Goal: Information Seeking & Learning: Understand process/instructions

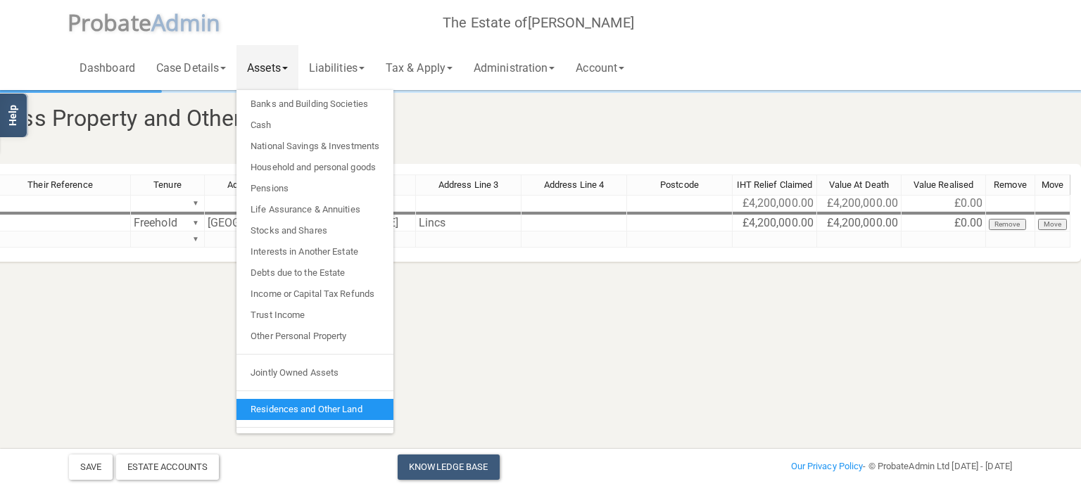
scroll to position [15, 0]
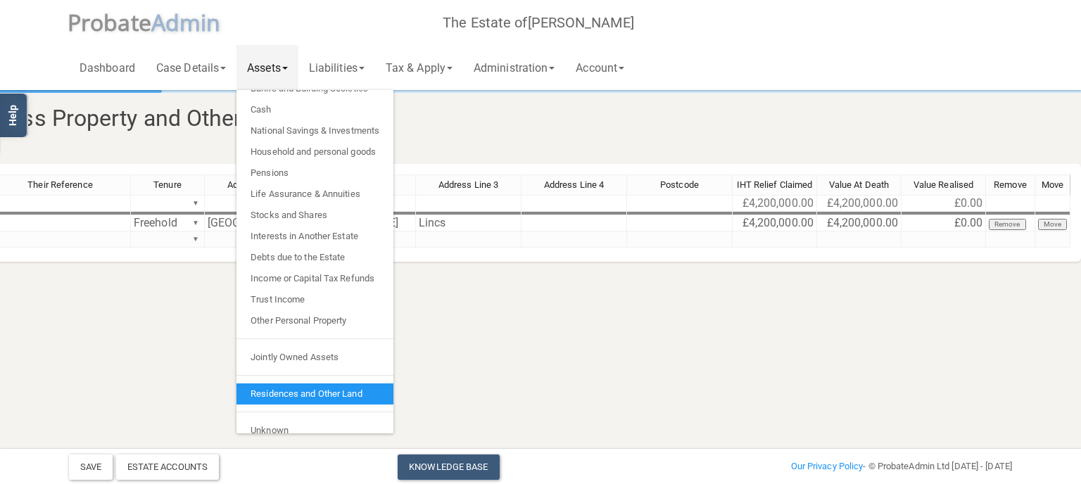
click at [511, 359] on html "</div></div> Help Toggle navigation P robate A dmin The Estate of [PERSON_NAME]…" at bounding box center [127, 242] width 1081 height 484
click at [352, 64] on link "Liabilities" at bounding box center [336, 67] width 77 height 45
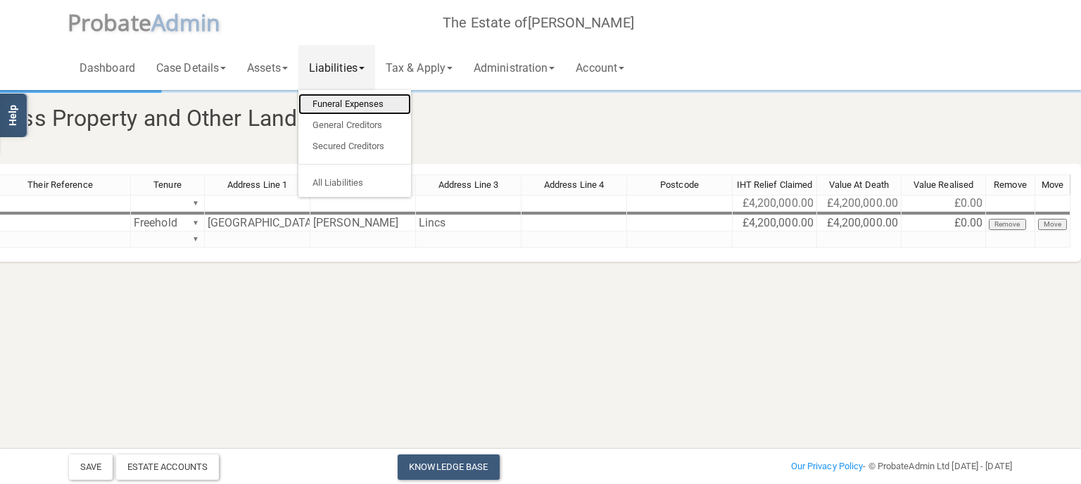
click at [350, 100] on link "Funeral Expenses" at bounding box center [354, 104] width 113 height 21
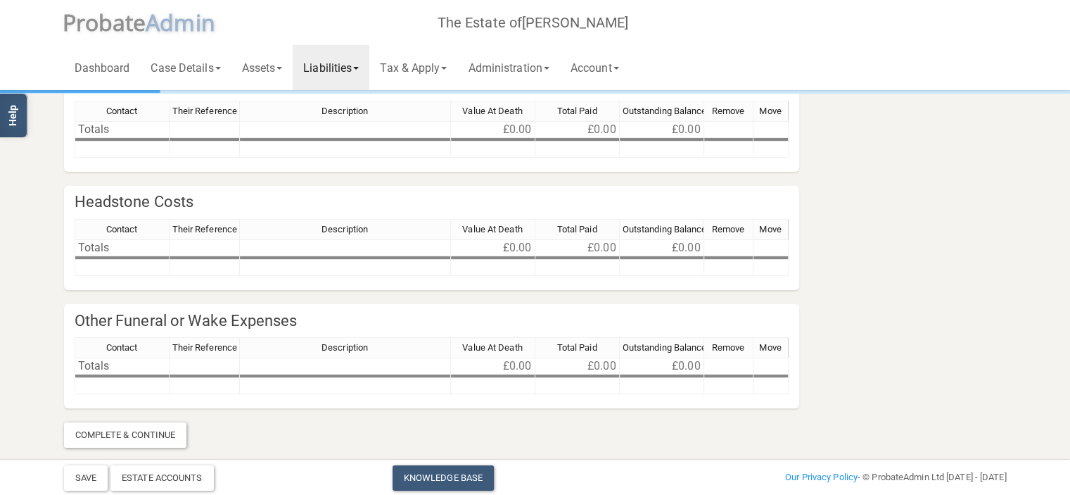
scroll to position [77, 0]
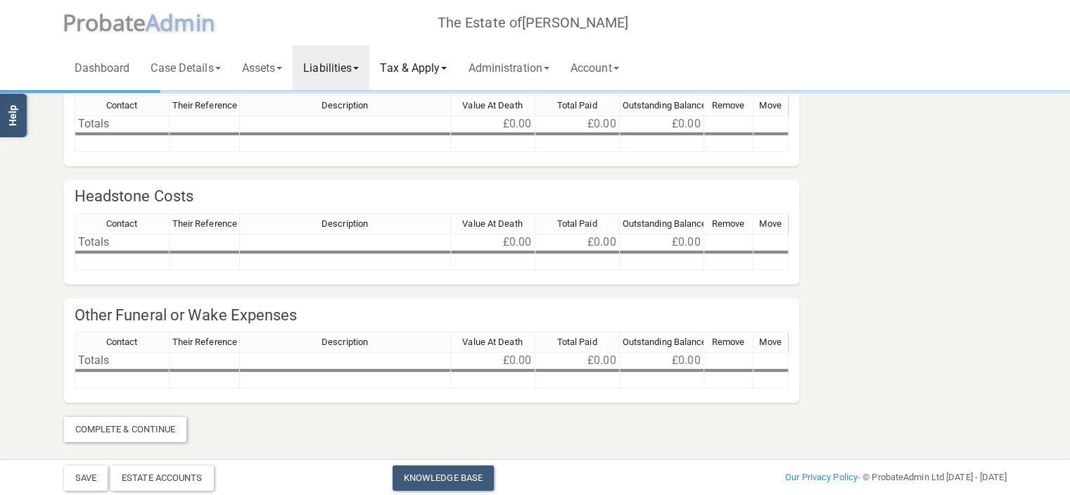
click at [437, 65] on link "Tax & Apply" at bounding box center [413, 67] width 88 height 45
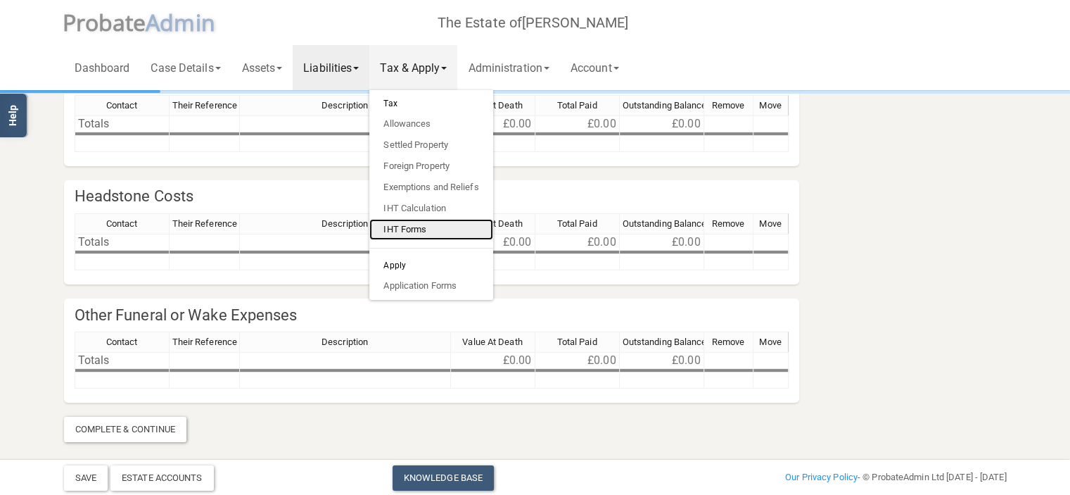
click at [419, 230] on link "IHT Forms" at bounding box center [430, 229] width 123 height 21
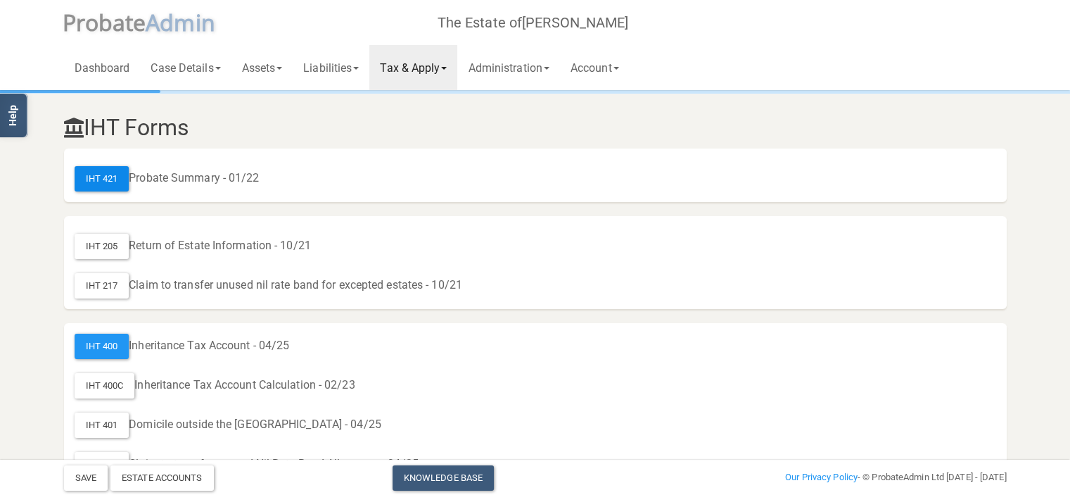
click at [110, 178] on div "IHT 421" at bounding box center [102, 178] width 55 height 25
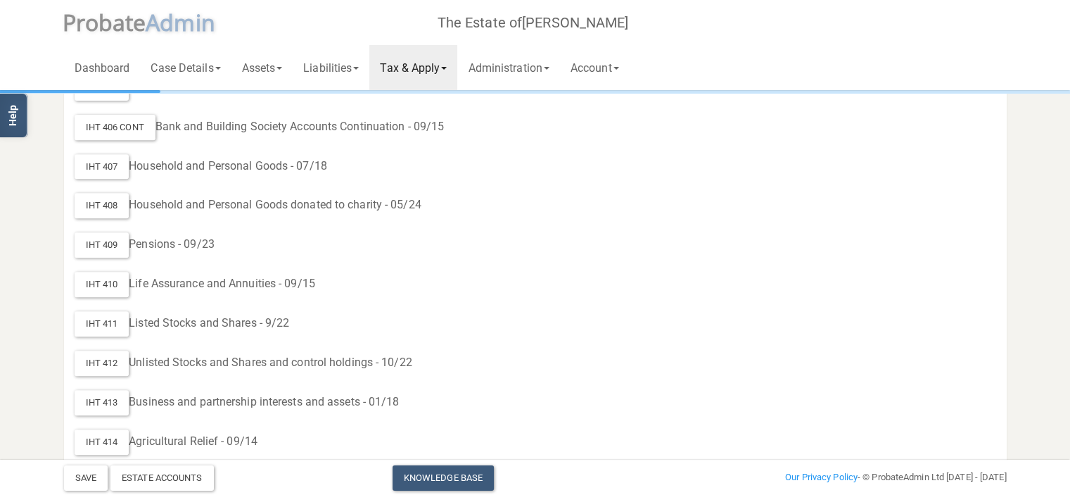
scroll to position [535, 0]
click at [115, 67] on link "Dashboard" at bounding box center [102, 67] width 77 height 45
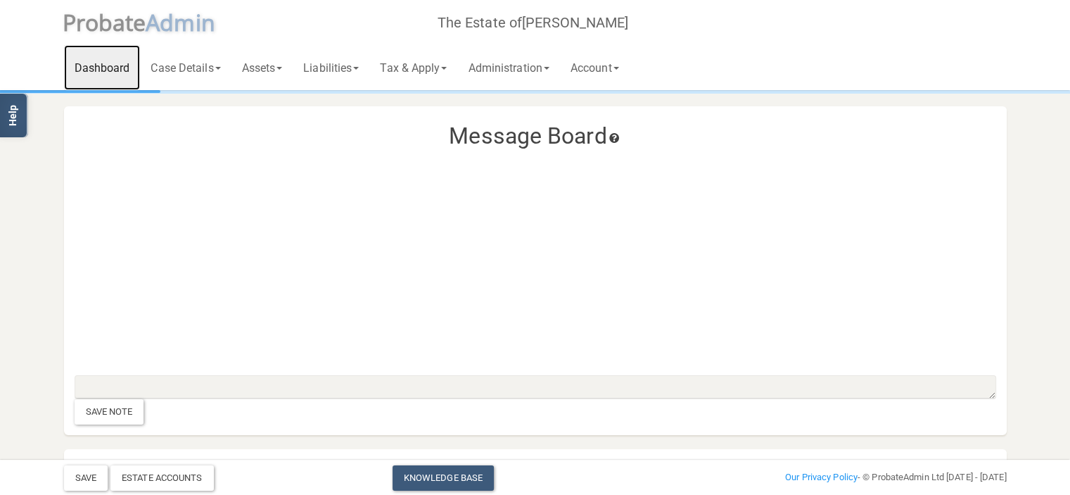
click at [115, 67] on link "Dashboard" at bounding box center [102, 67] width 77 height 45
click at [168, 25] on span "dmin" at bounding box center [187, 22] width 55 height 30
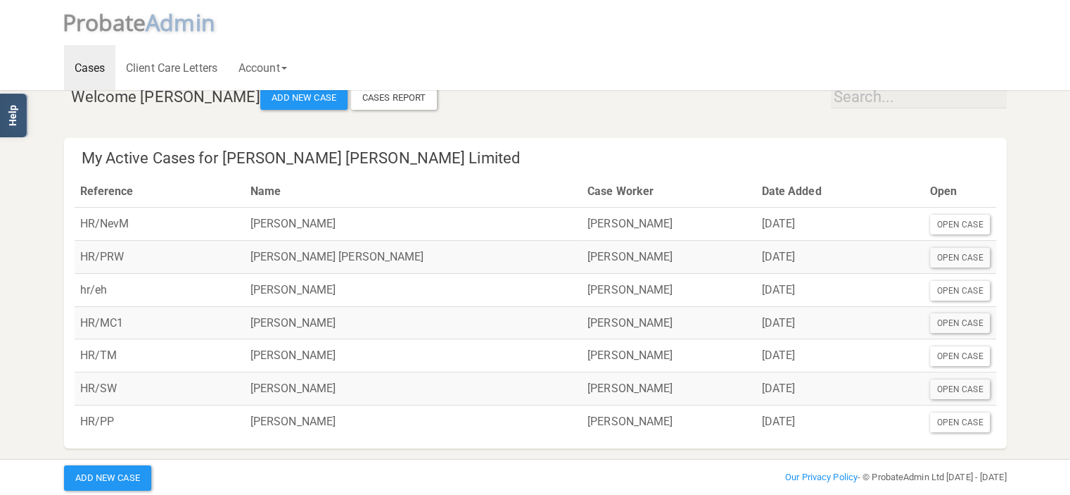
scroll to position [28, 0]
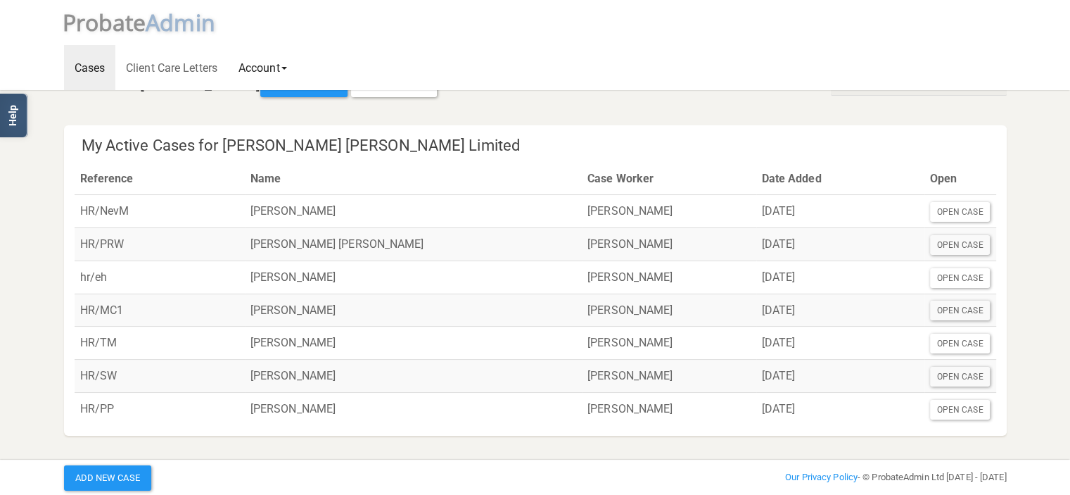
click at [287, 70] on span at bounding box center [284, 68] width 6 height 3
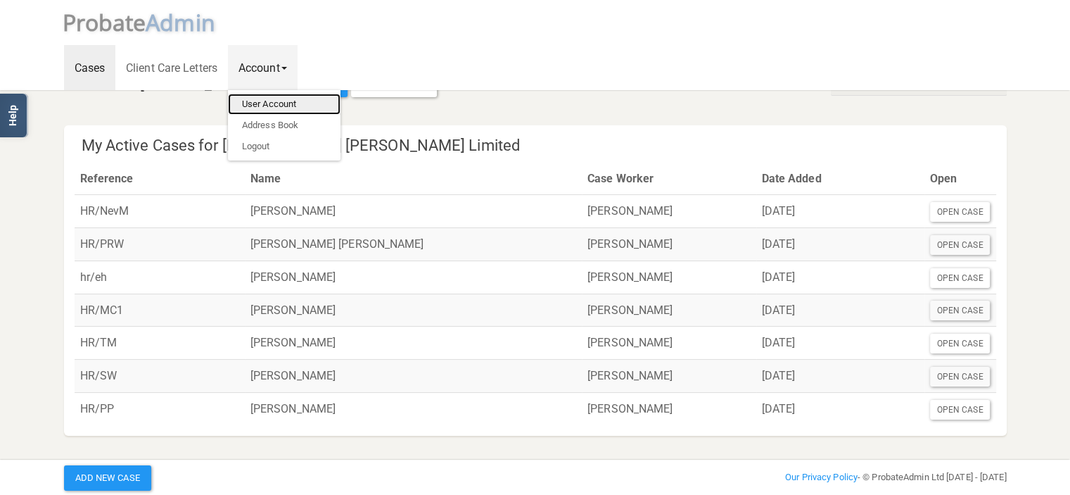
click at [283, 97] on link "User Account" at bounding box center [284, 104] width 113 height 21
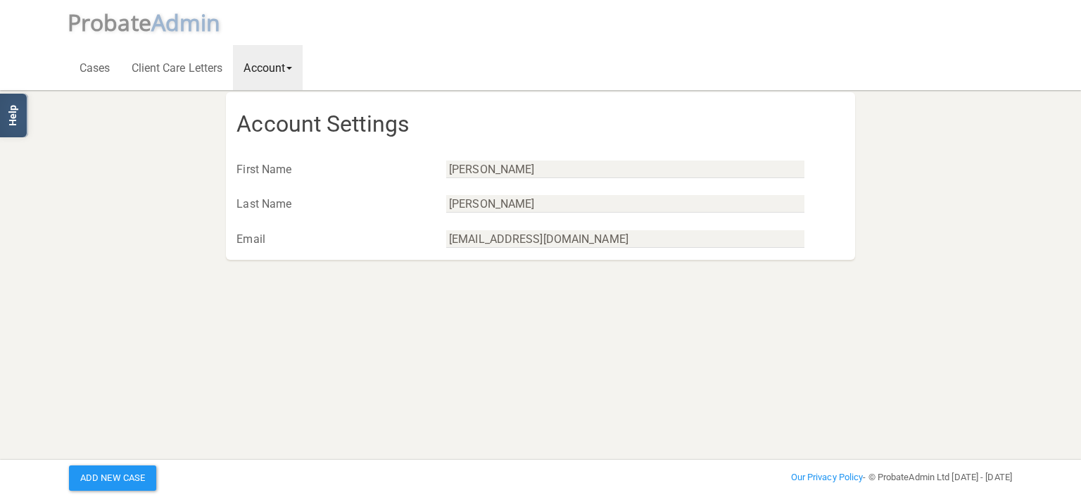
click at [295, 70] on link "Account" at bounding box center [268, 67] width 70 height 45
click at [292, 121] on link "Address Book" at bounding box center [289, 125] width 113 height 21
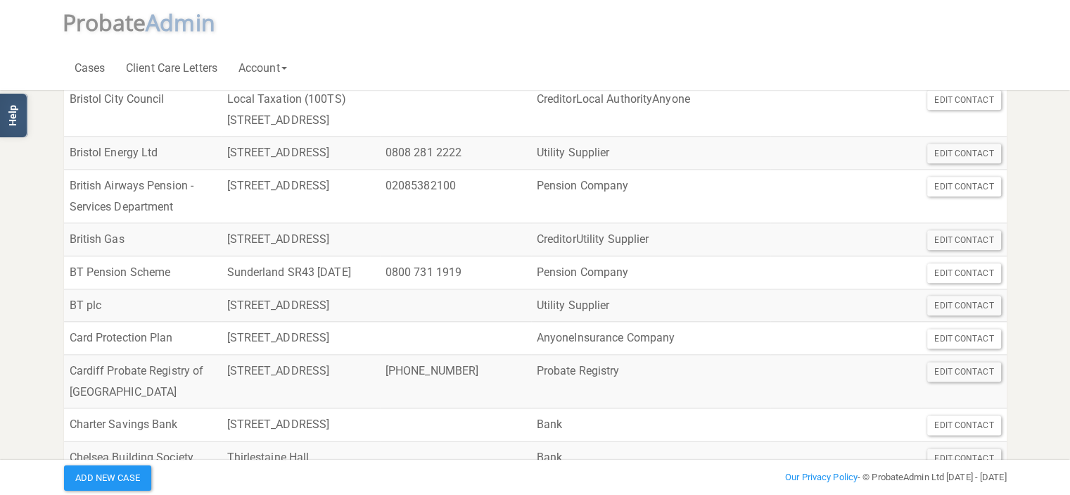
scroll to position [1717, 0]
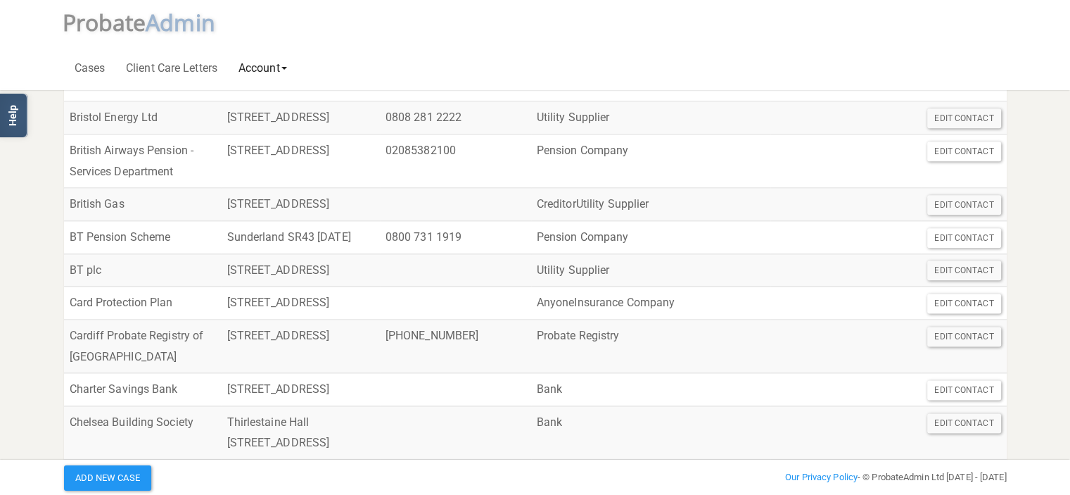
click at [285, 67] on link "Account" at bounding box center [263, 67] width 70 height 45
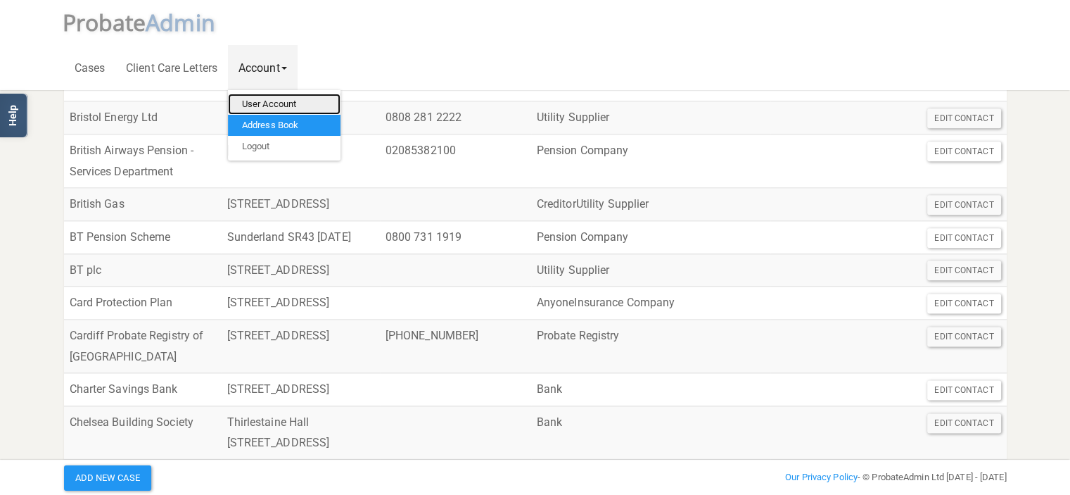
click at [288, 109] on link "User Account" at bounding box center [284, 104] width 113 height 21
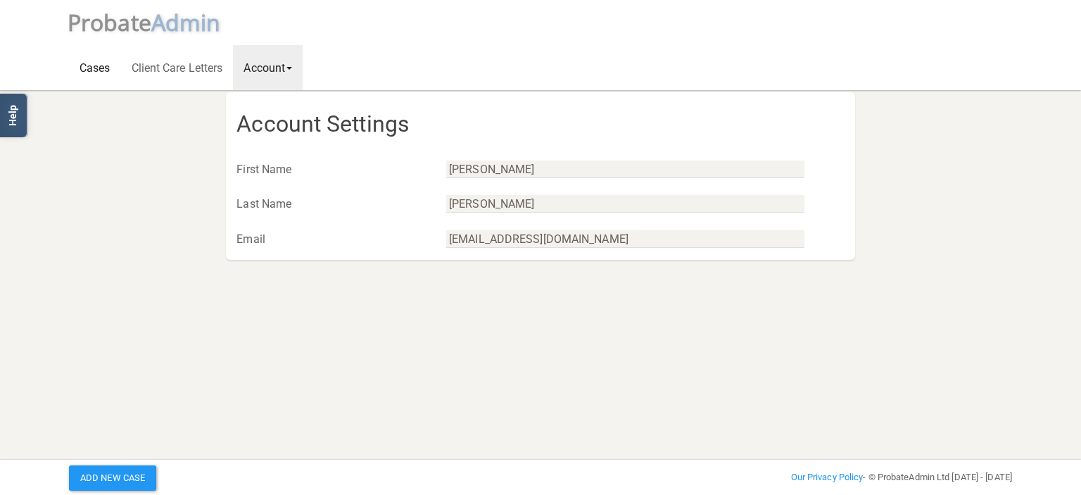
click at [93, 70] on link "Cases" at bounding box center [95, 67] width 52 height 45
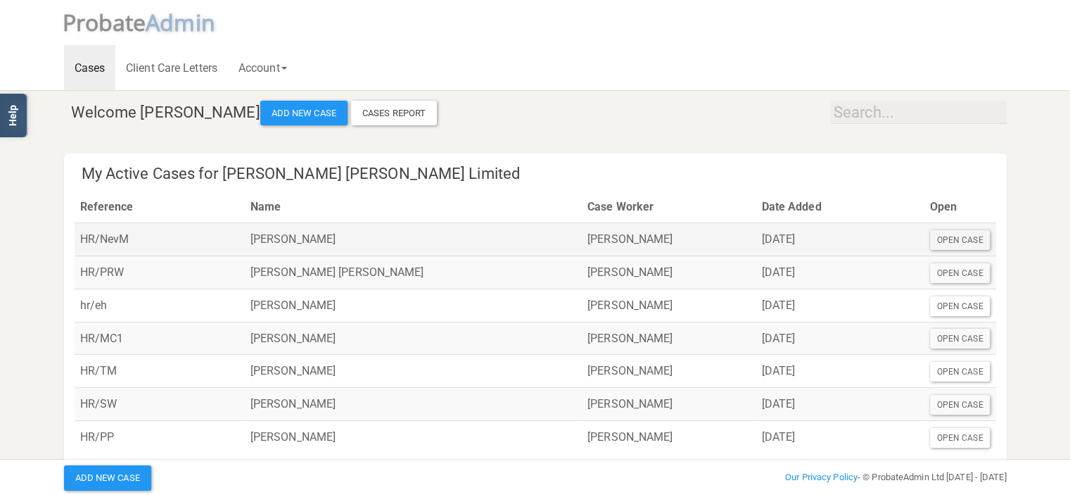
click at [301, 244] on td "[PERSON_NAME]" at bounding box center [413, 239] width 337 height 33
click at [951, 247] on div "Open Case" at bounding box center [960, 240] width 61 height 20
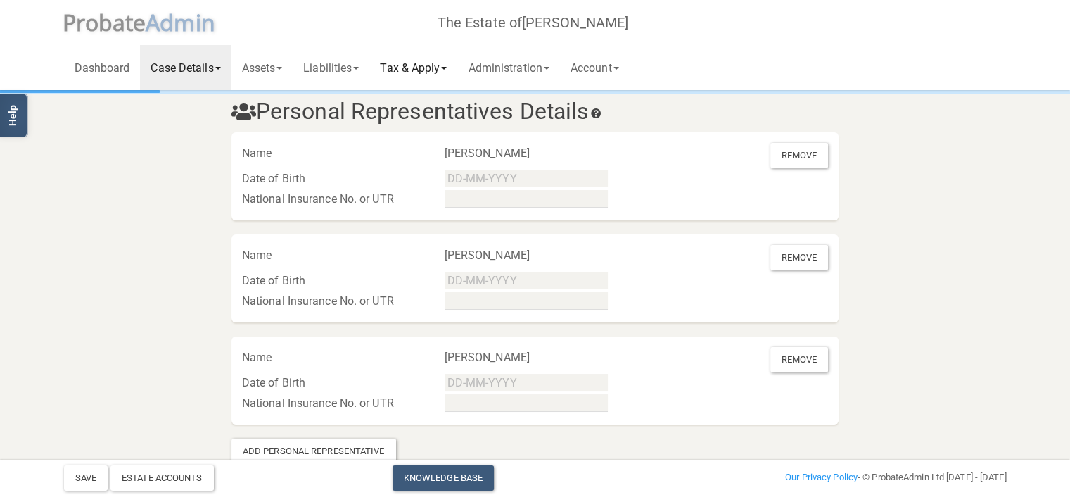
click at [412, 65] on link "Tax & Apply" at bounding box center [413, 67] width 88 height 45
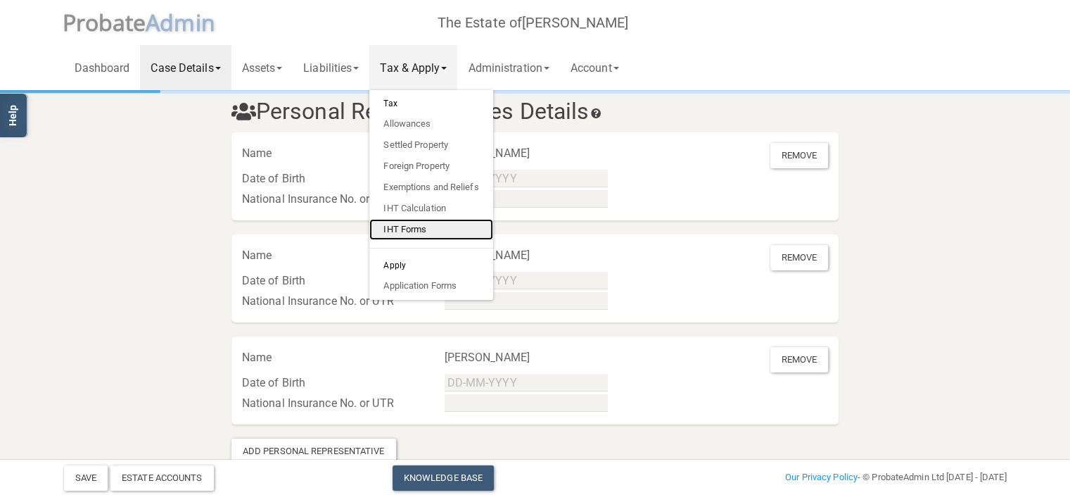
click at [416, 227] on link "IHT Forms" at bounding box center [430, 229] width 123 height 21
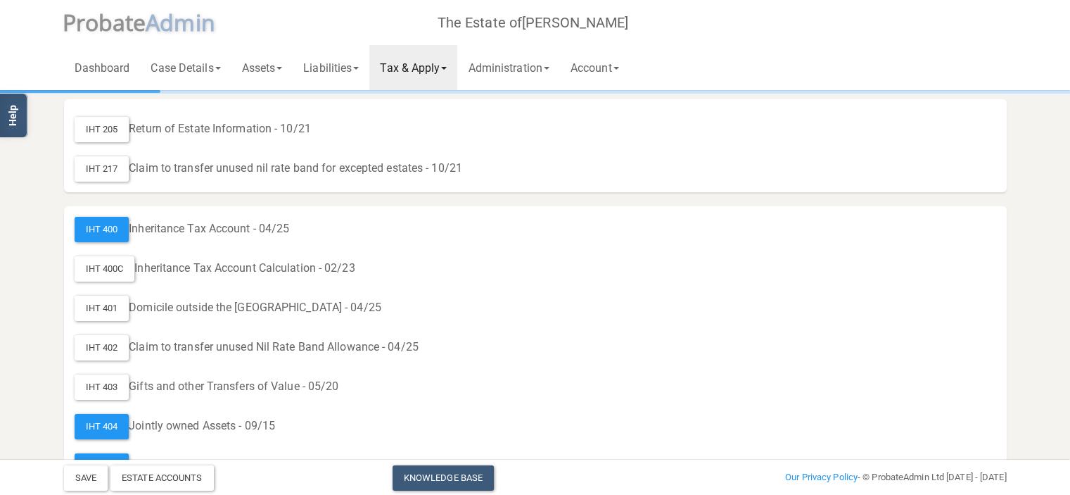
scroll to position [110, 0]
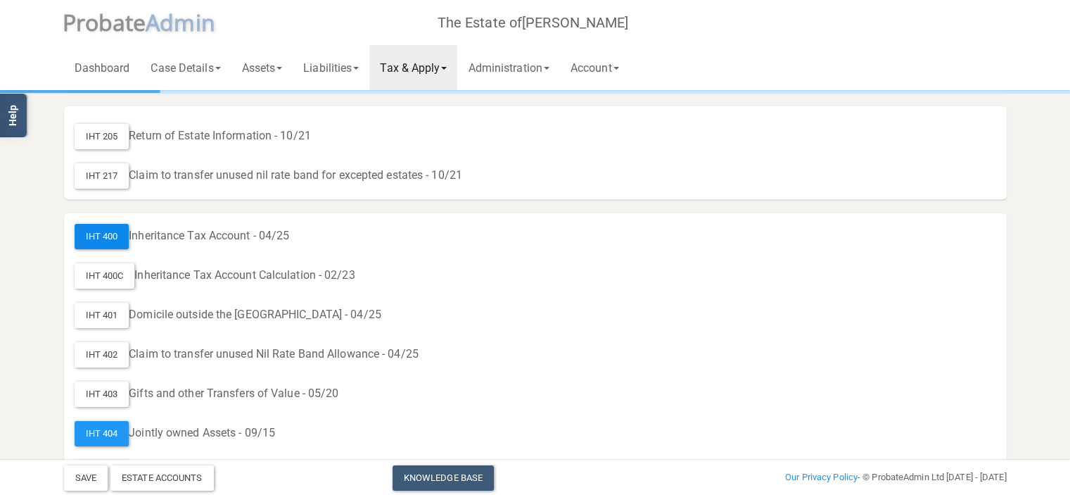
click at [107, 238] on div "IHT 400" at bounding box center [102, 236] width 55 height 25
click at [122, 232] on div "IHT 400" at bounding box center [102, 236] width 55 height 25
click at [103, 235] on div "IHT 400" at bounding box center [102, 236] width 55 height 25
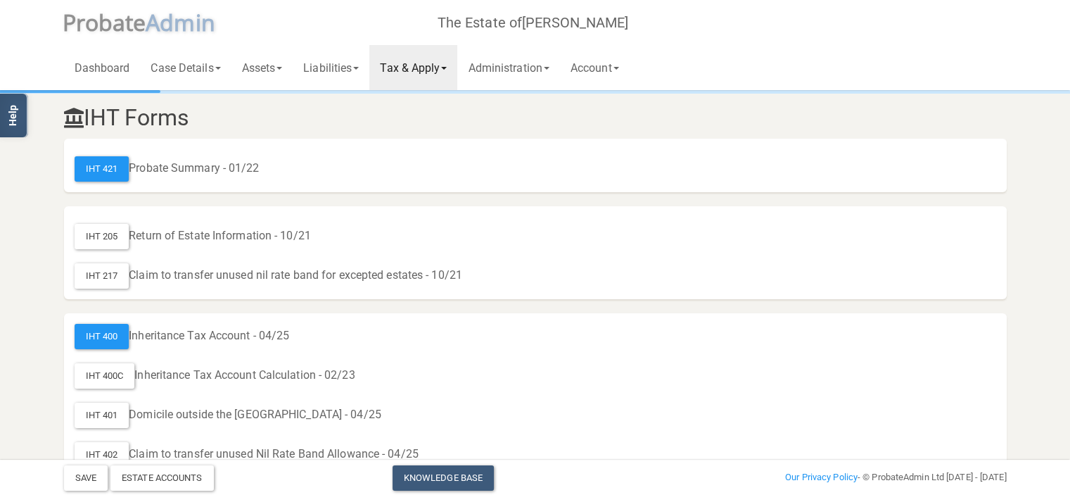
scroll to position [0, 0]
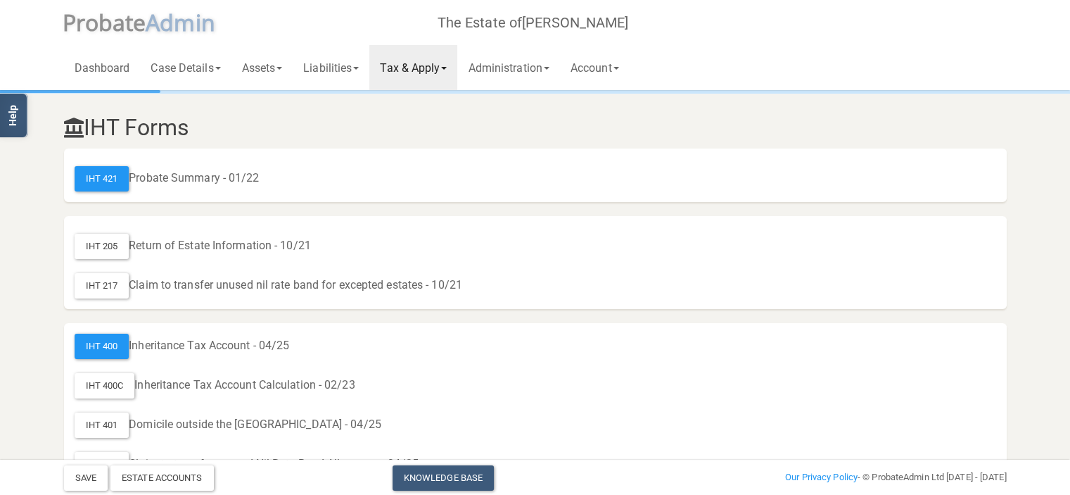
click at [109, 340] on div "IHT 400" at bounding box center [102, 345] width 55 height 25
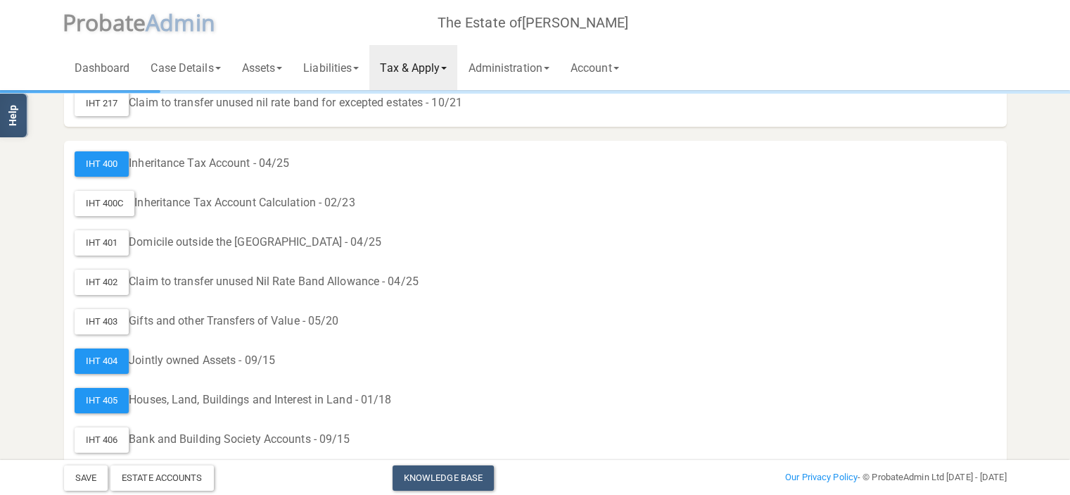
scroll to position [197, 0]
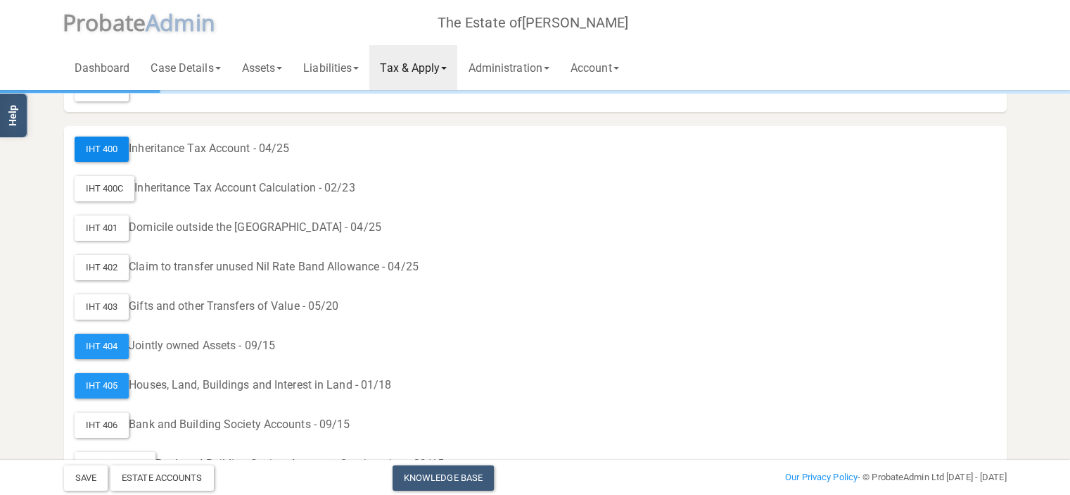
click at [113, 151] on div "IHT 400" at bounding box center [102, 148] width 55 height 25
click at [113, 343] on div "IHT 404" at bounding box center [102, 345] width 55 height 25
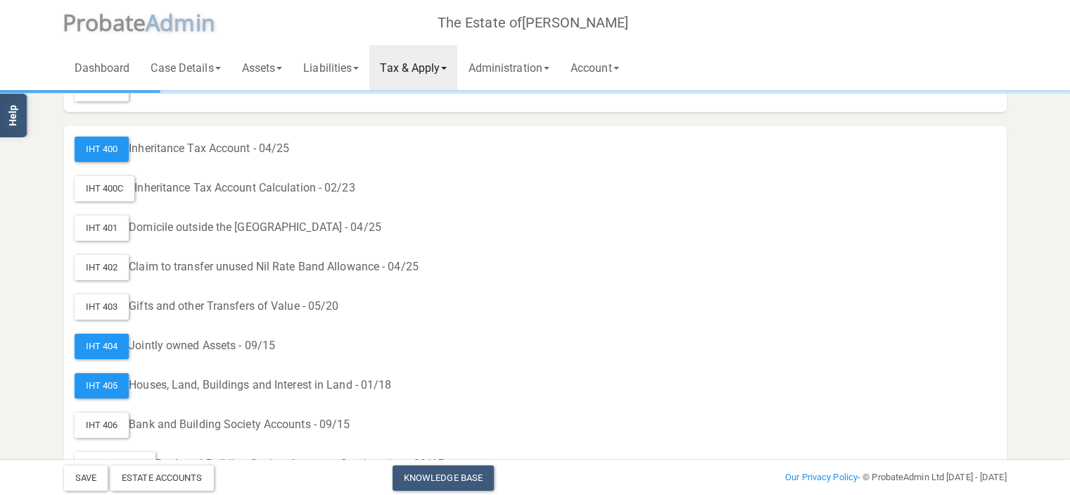
scroll to position [0, 0]
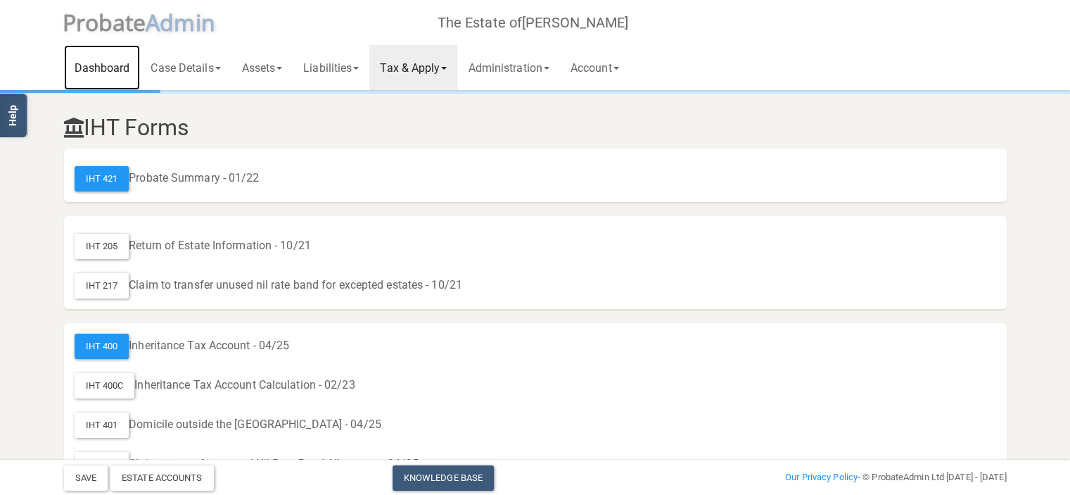
click at [119, 71] on link "Dashboard" at bounding box center [102, 67] width 77 height 45
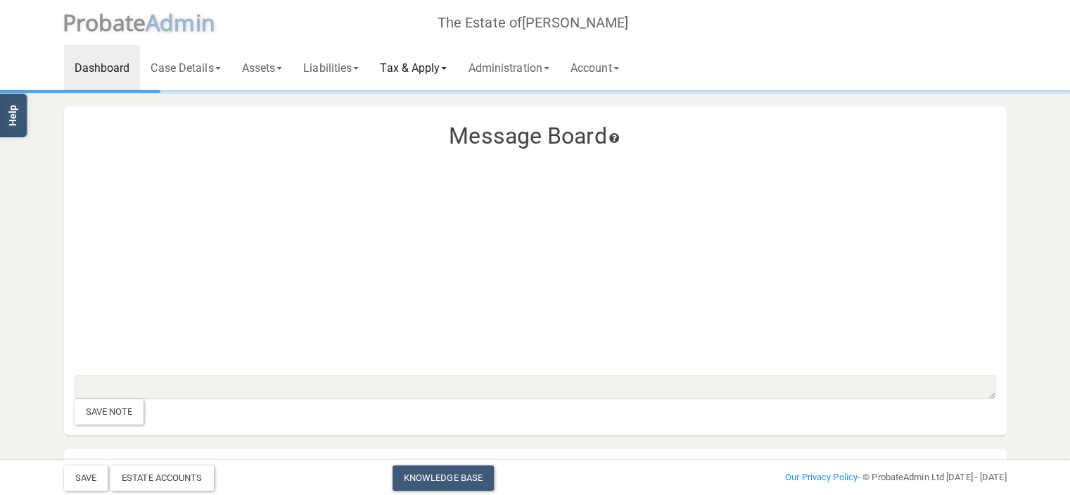
click at [429, 67] on link "Tax & Apply" at bounding box center [413, 67] width 88 height 45
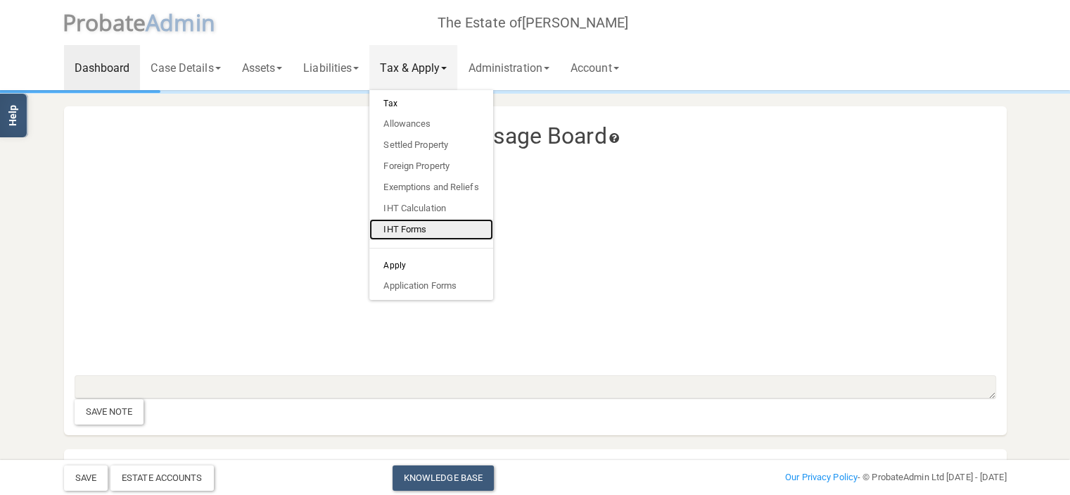
click at [416, 230] on link "IHT Forms" at bounding box center [430, 229] width 123 height 21
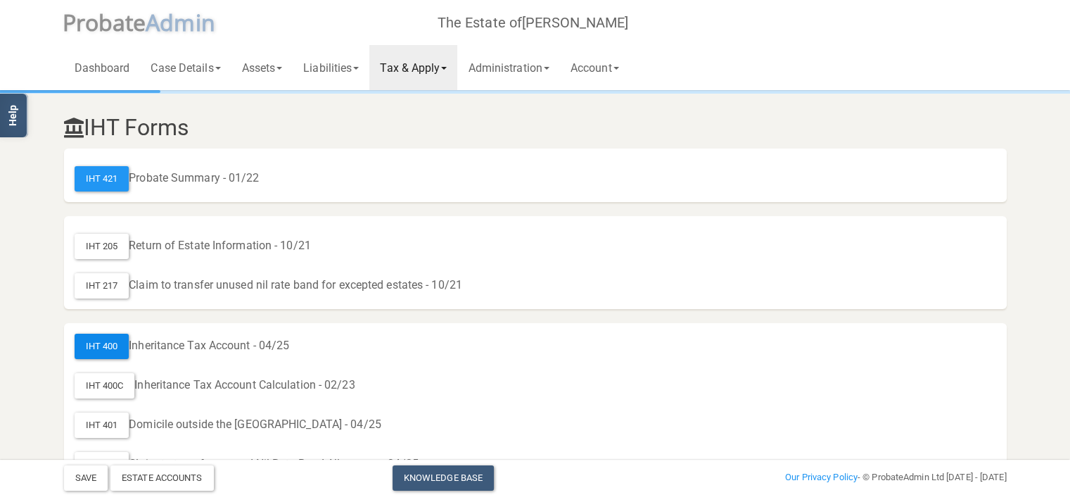
click at [110, 343] on div "IHT 400" at bounding box center [102, 345] width 55 height 25
click at [113, 350] on div "IHT 400" at bounding box center [102, 345] width 55 height 25
